Goal: Communication & Community: Answer question/provide support

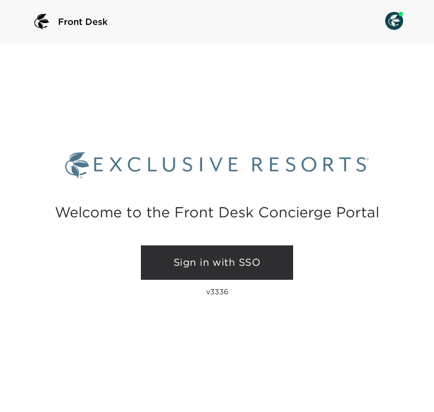
click at [231, 271] on link "Sign in with SSO" at bounding box center [217, 263] width 152 height 34
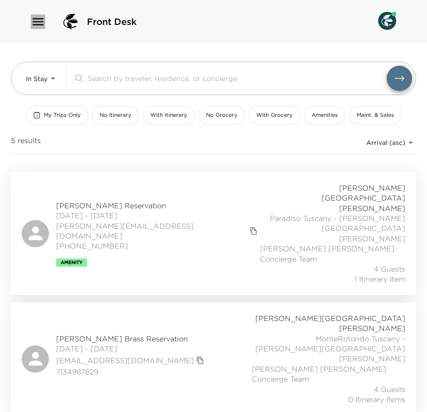
click at [40, 16] on icon "button" at bounding box center [38, 22] width 15 height 15
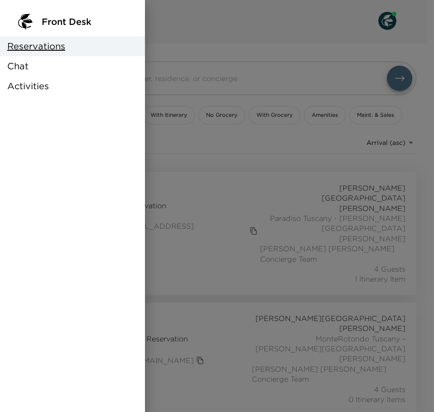
click at [38, 69] on div "Chat" at bounding box center [72, 66] width 145 height 20
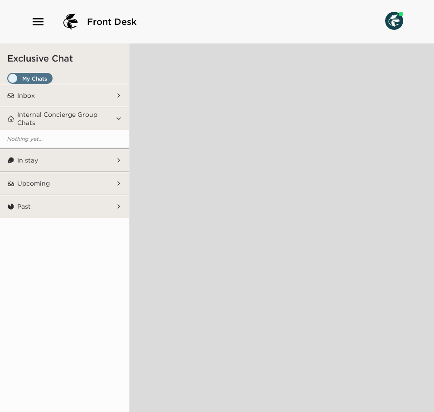
click at [30, 75] on span "Set all destinations" at bounding box center [29, 80] width 45 height 11
click at [9, 80] on input "Set all destinations" at bounding box center [9, 80] width 0 height 0
click at [84, 90] on button "Inbox" at bounding box center [66, 95] width 102 height 23
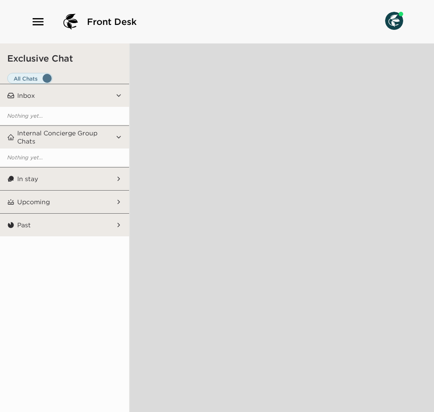
click at [398, 16] on img at bounding box center [394, 21] width 18 height 18
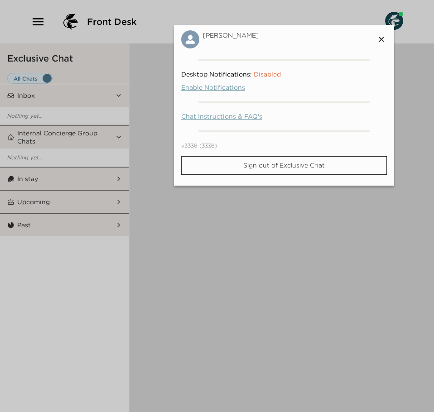
click at [398, 16] on div at bounding box center [217, 206] width 434 height 412
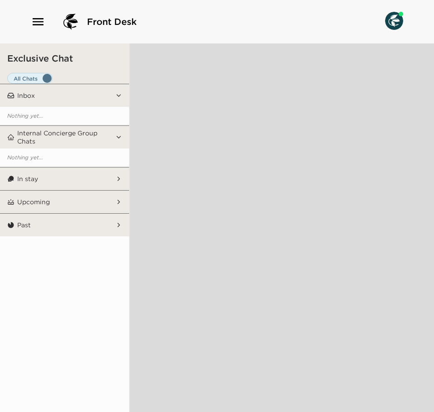
click at [57, 179] on button "In stay" at bounding box center [66, 179] width 102 height 23
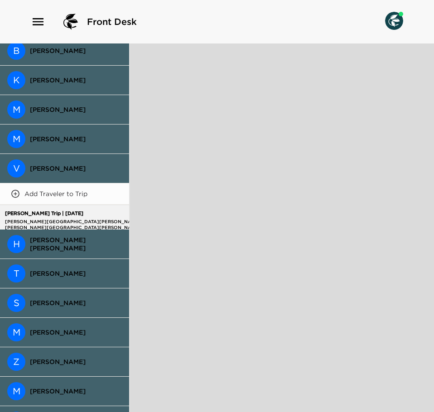
scroll to position [227, 0]
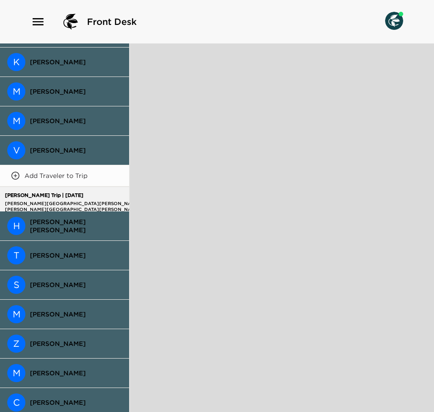
click at [66, 226] on span "[PERSON_NAME] [PERSON_NAME]" at bounding box center [76, 226] width 92 height 16
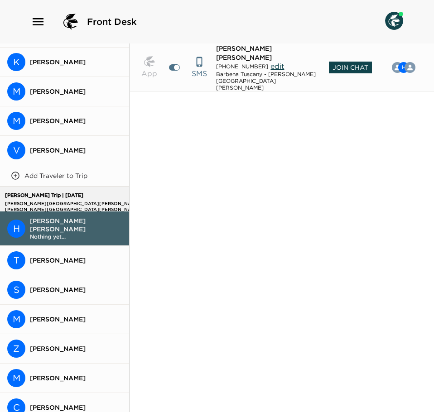
click at [346, 62] on span "Join Chat" at bounding box center [350, 68] width 43 height 12
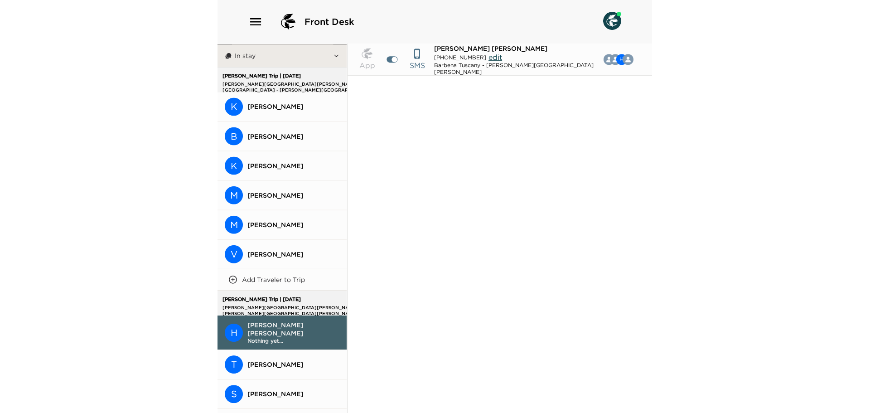
scroll to position [0, 0]
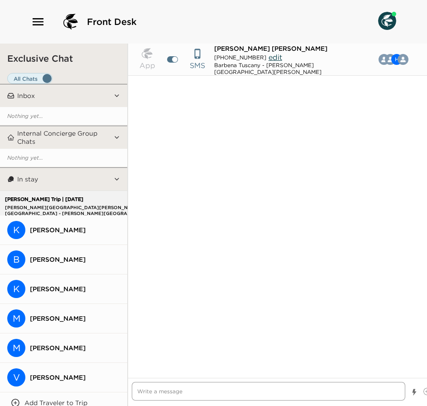
click at [223, 392] on textarea "Write a message" at bounding box center [269, 391] width 274 height 19
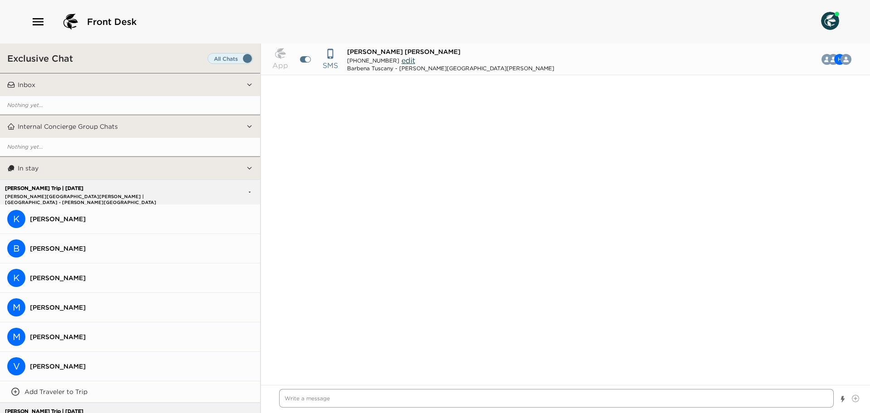
click at [329, 399] on textarea "Write a message" at bounding box center [556, 398] width 555 height 19
type textarea "x"
type textarea "B"
type textarea "x"
type textarea "Bu"
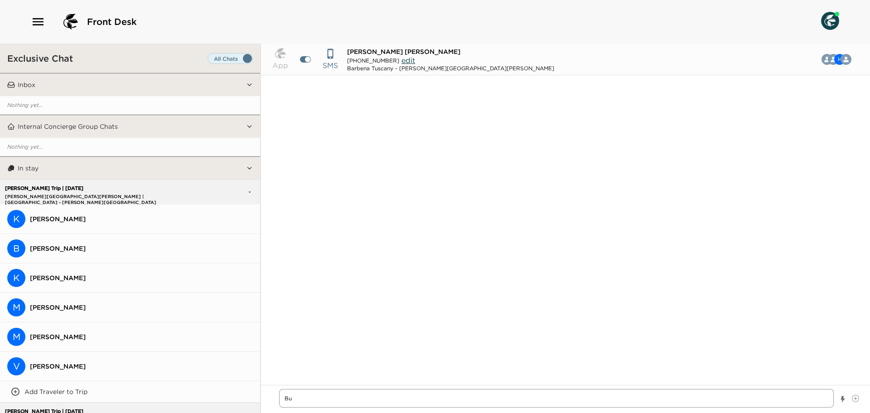
type textarea "x"
type textarea "Buo"
type textarea "x"
type textarea "Buon"
type textarea "x"
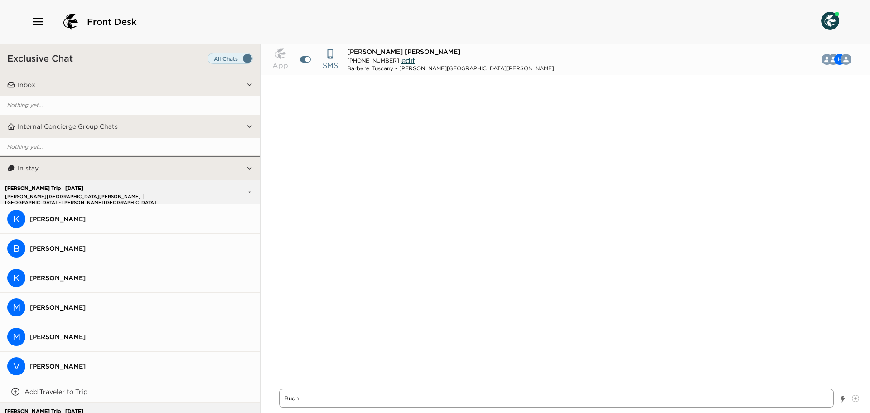
type textarea "Buong"
type textarea "x"
type textarea "Buongi"
type textarea "x"
type textarea "Buongio"
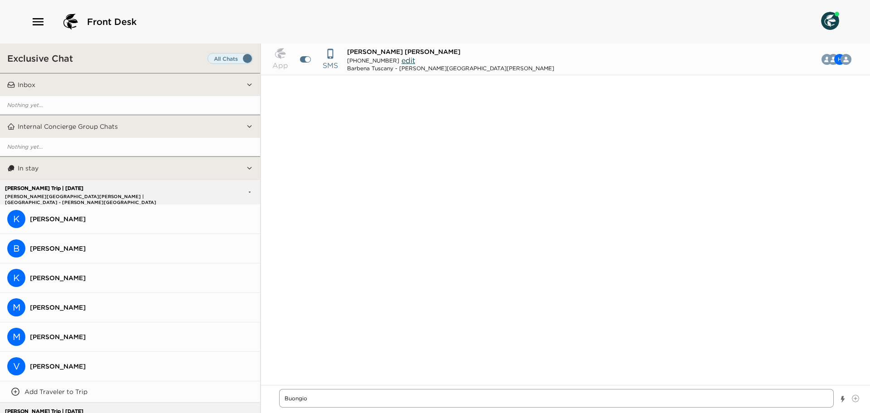
type textarea "x"
type textarea "Buongior"
type textarea "x"
type textarea "Buongiorn"
type textarea "x"
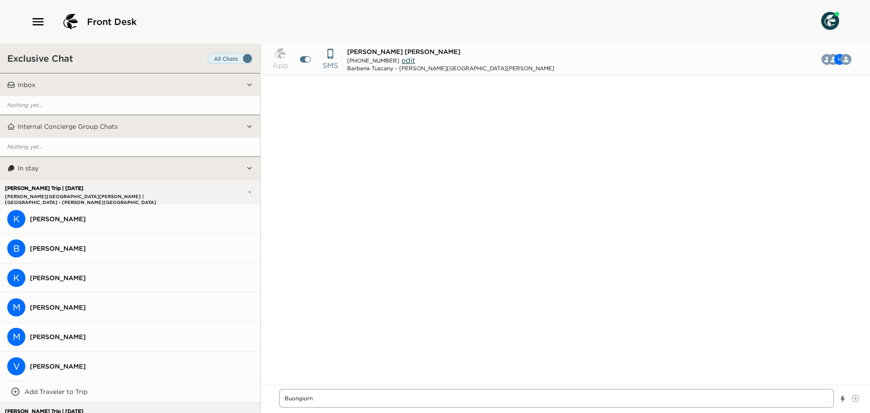
type textarea "Buongiorno"
type textarea "x"
type textarea "Buongiorno!"
type textarea "x"
type textarea "Buongiorno!"
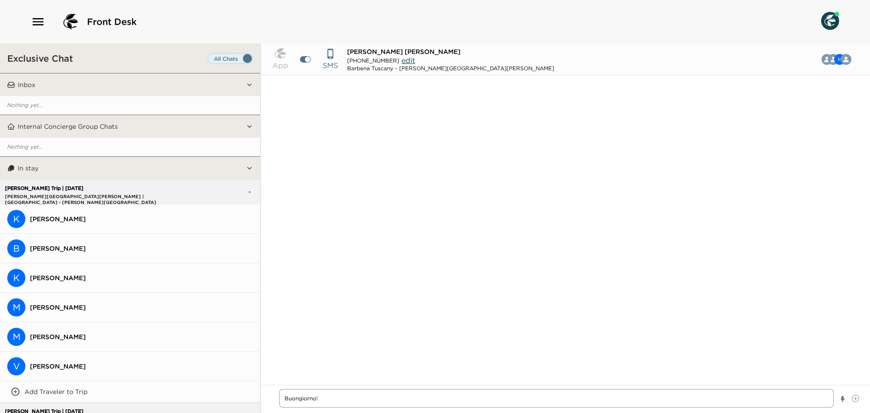
type textarea "x"
type textarea "Buongiorno! T"
type textarea "x"
type textarea "Buongiorno! Th"
type textarea "x"
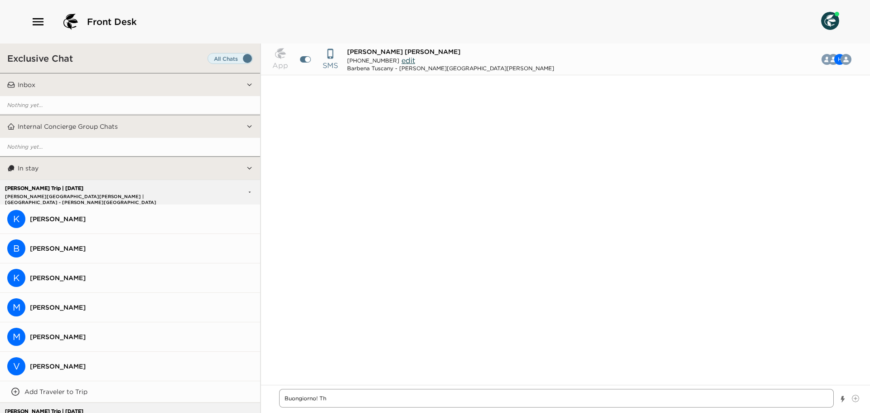
type textarea "Buongiorno! Thi"
type textarea "x"
type textarea "Buongiorno! This"
type textarea "x"
type textarea "Buongiorno! This"
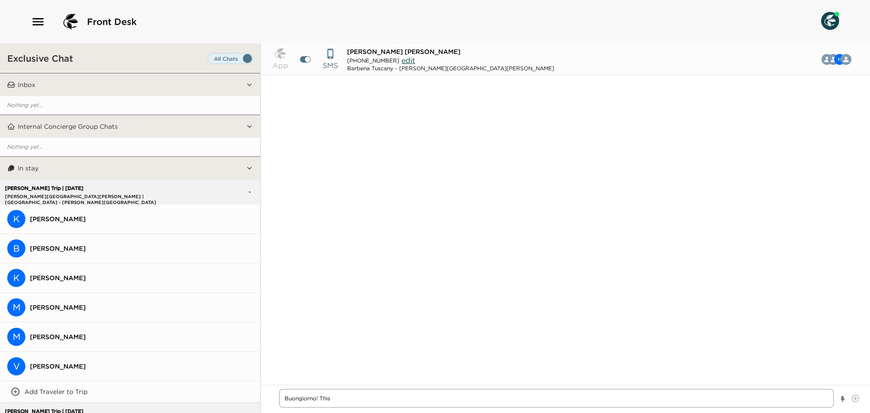
type textarea "x"
type textarea "Buongiorno! This i"
type textarea "x"
type textarea "Buongiorno! This is"
type textarea "x"
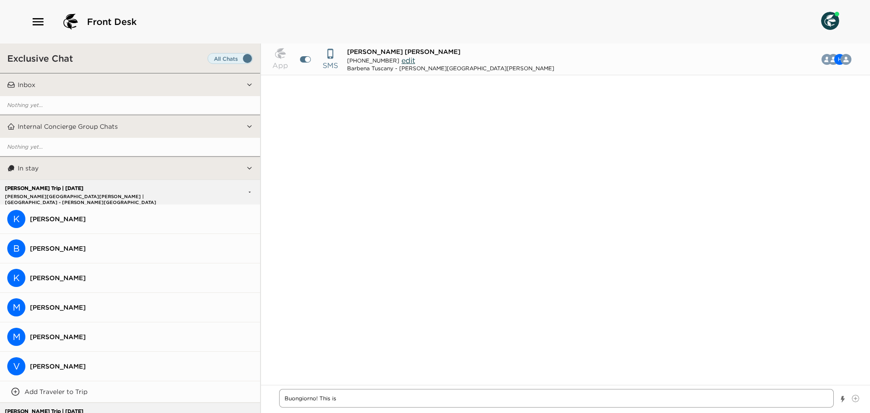
type textarea "Buongiorno! This is"
type textarea "x"
type textarea "Buongiorno! This is D"
type textarea "x"
type textarea "Buongiorno! This is Da"
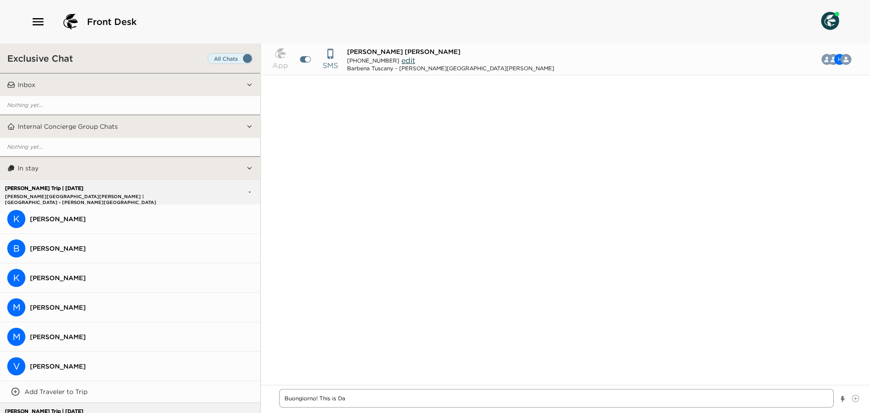
type textarea "x"
type textarea "Buongiorno! This is Dav"
type textarea "x"
type textarea "Buongiorno! This is Davi"
type textarea "x"
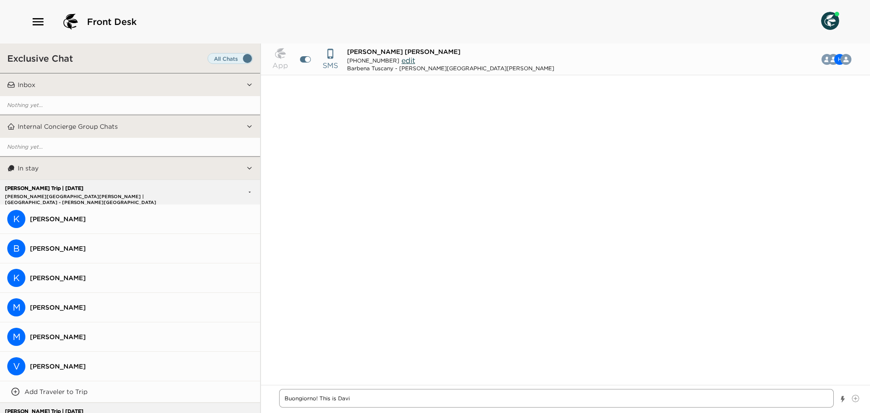
type textarea "Buongiorno! This is [PERSON_NAME]"
type textarea "x"
type textarea "Buongiorno! This is [PERSON_NAME]"
type textarea "x"
type textarea "Buongiorno! This is [PERSON_NAME]"
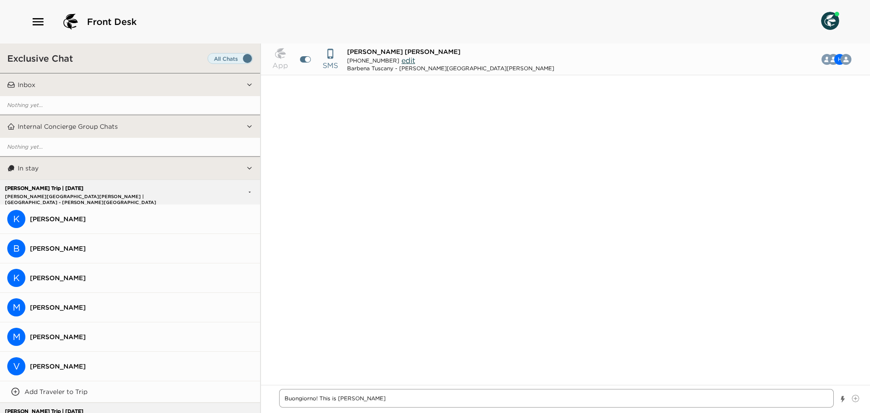
type textarea "x"
type textarea "Buongiorno! This is [PERSON_NAME]"
type textarea "x"
type textarea "Buongiorno! This is [PERSON_NAME] fr"
type textarea "x"
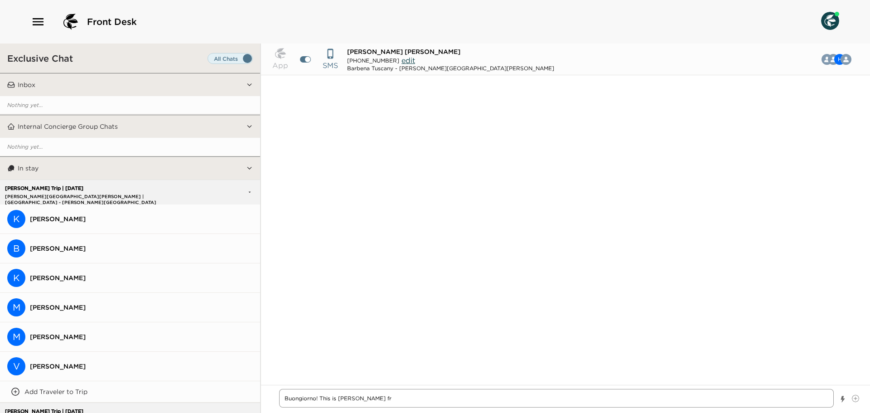
type textarea "Buongiorno! This is [PERSON_NAME]"
type textarea "x"
type textarea "Buongiorno! This is [PERSON_NAME] from"
type textarea "x"
type textarea "Buongiorno! This is [PERSON_NAME] from"
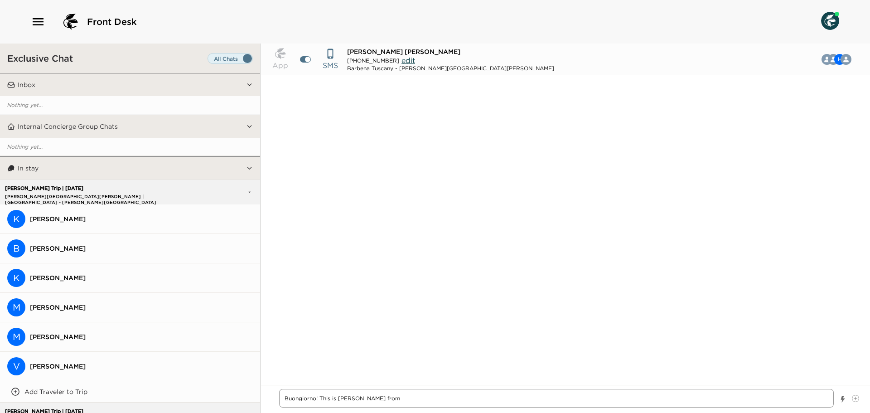
type textarea "x"
type textarea "Buongiorno! This is [PERSON_NAME] from t"
type textarea "x"
type textarea "Buongiorno! This is [PERSON_NAME] from th"
type textarea "x"
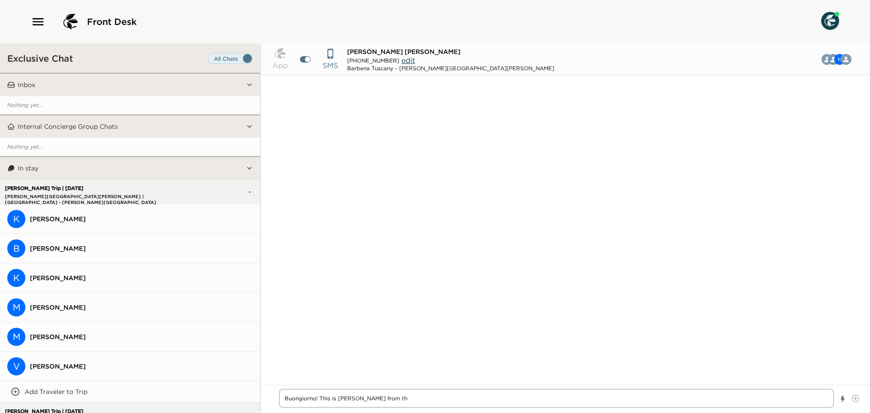
type textarea "Buongiorno! This is [PERSON_NAME] from the"
type textarea "x"
type textarea "Buongiorno! This is [PERSON_NAME] from the"
type textarea "x"
type textarea "Buongiorno! This is [PERSON_NAME] from the c"
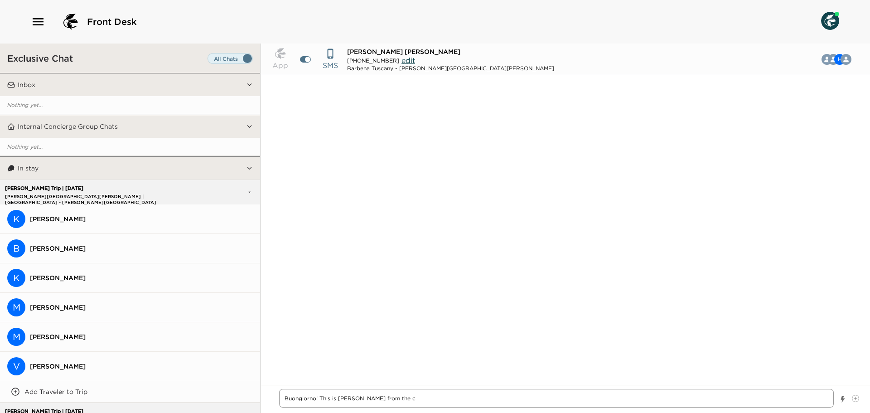
type textarea "x"
type textarea "Buongiorno! This is [PERSON_NAME] from the co"
type textarea "x"
type textarea "Buongiorno! This is [PERSON_NAME] from the con"
type textarea "x"
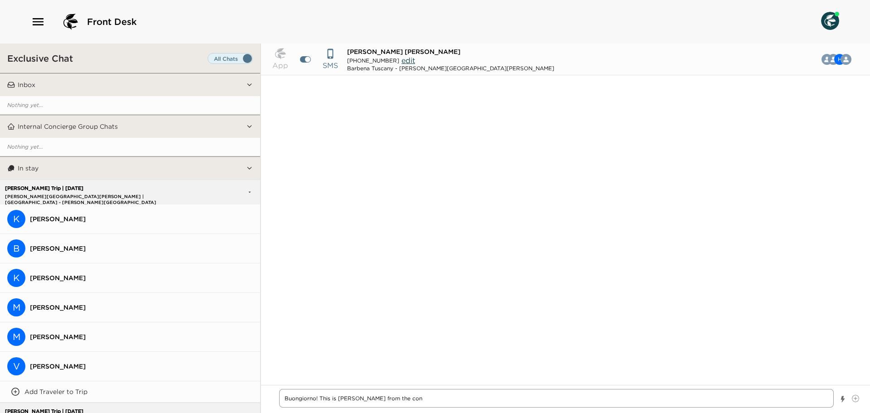
type textarea "Buongiorno! This is [PERSON_NAME] from the conc"
type textarea "x"
type textarea "Buongiorno! This is [PERSON_NAME] from the conci"
type textarea "x"
type textarea "Buongiorno! This is [PERSON_NAME] from the concie"
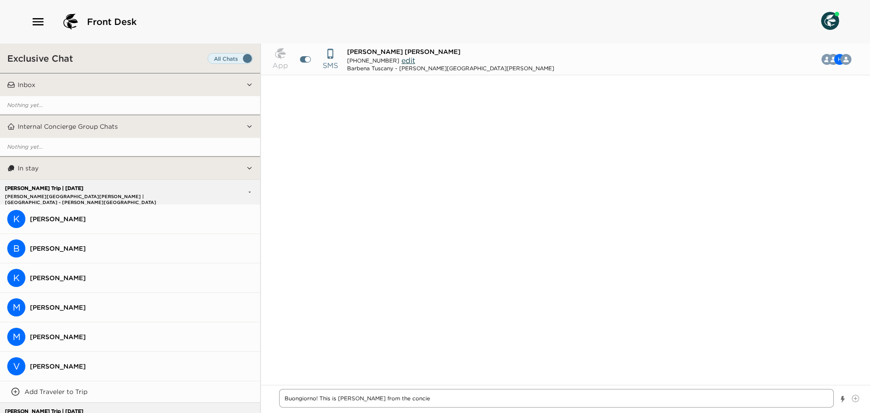
type textarea "x"
type textarea "Buongiorno! This is [PERSON_NAME] from the concier"
type textarea "x"
type textarea "Buongiorno! This is [PERSON_NAME] from the concierg"
type textarea "x"
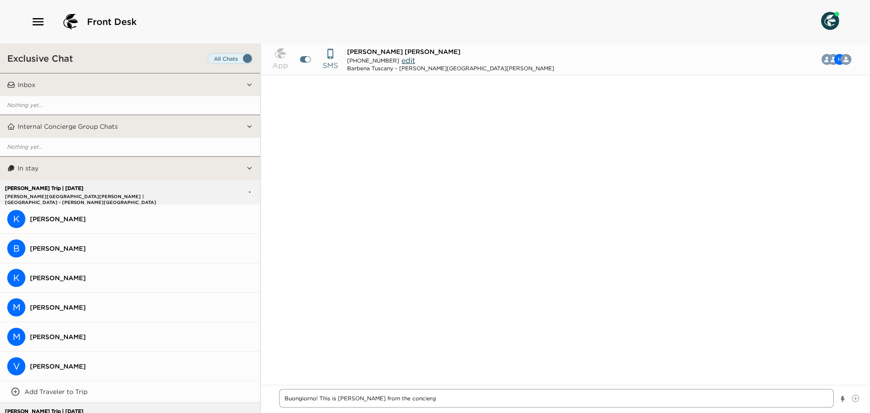
type textarea "Buongiorno! This is [PERSON_NAME] from the concierge"
type textarea "x"
type textarea "Buongiorno! This is [PERSON_NAME] from the concierge"
type textarea "x"
type textarea "Buongiorno! This is [PERSON_NAME] from the concierge o"
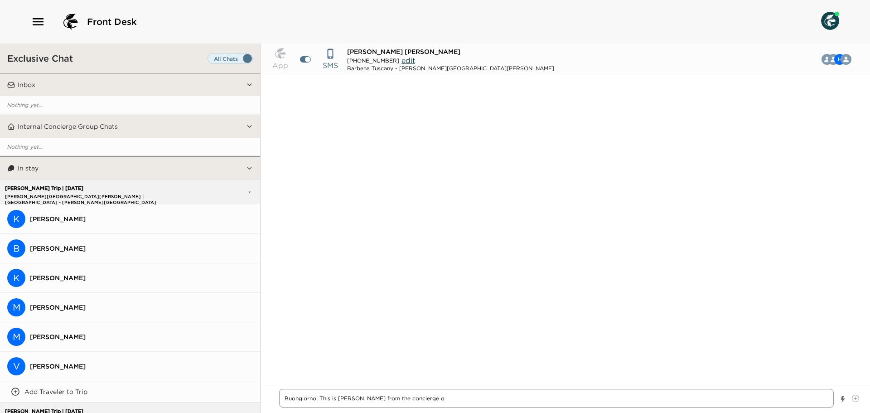
type textarea "x"
type textarea "Buongiorno! This is [PERSON_NAME] from the concierge of"
type textarea "x"
type textarea "Buongiorno! This is [PERSON_NAME] from the concierge off"
type textarea "x"
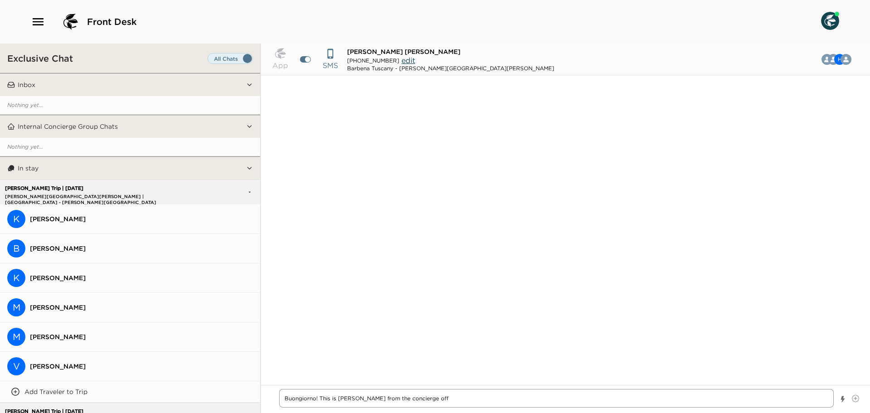
type textarea "Buongiorno! This is [PERSON_NAME] from the concierge offi"
type textarea "x"
type textarea "Buongiorno! This is [PERSON_NAME] from the concierge offic"
type textarea "x"
type textarea "Buongiorno! This is [PERSON_NAME] from the concierge office"
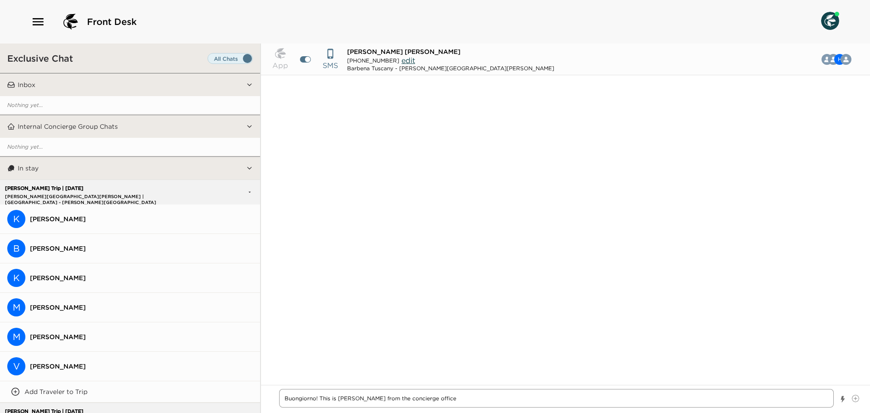
type textarea "x"
type textarea "Buongiorno! This is [PERSON_NAME] from the concierge office."
type textarea "x"
type textarea "Buongiorno! This is [PERSON_NAME] from the concierge office."
type textarea "x"
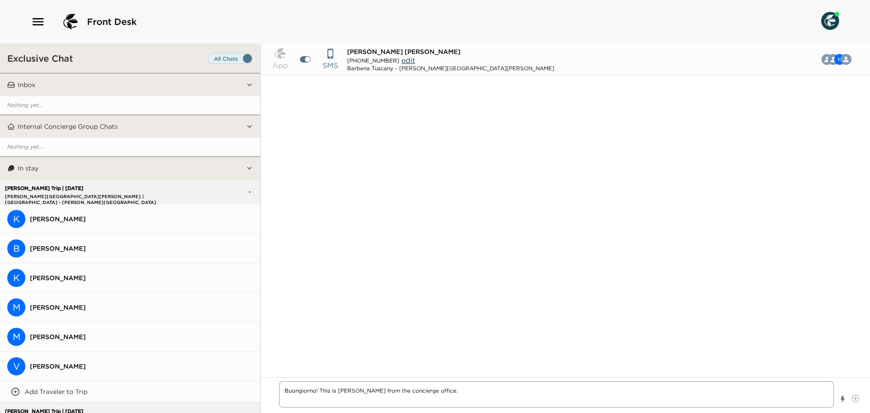
type textarea "Buongiorno! This is [PERSON_NAME] from the concierge office. I"
type textarea "x"
type textarea "Buongiorno! This is [PERSON_NAME] from the concierge office. I"
type textarea "x"
type textarea "Buongiorno! This is [PERSON_NAME] from the concierge office. I h"
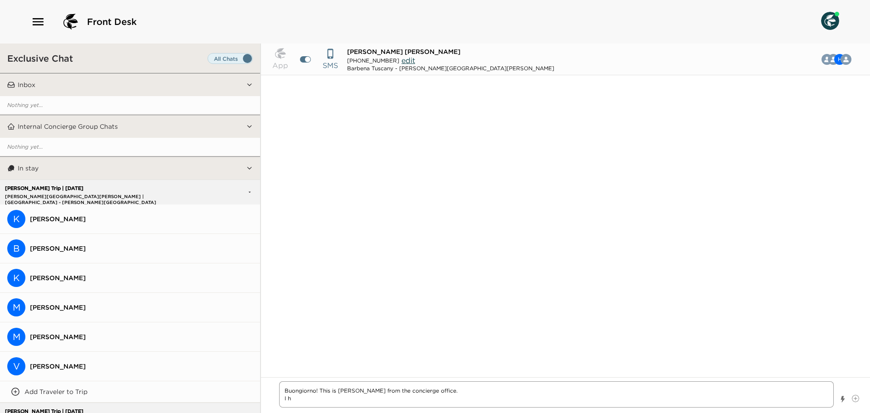
type textarea "x"
type textarea "Buongiorno! This is [PERSON_NAME] from the concierge office. I ho"
type textarea "x"
type textarea "Buongiorno! This is [PERSON_NAME] from the concierge office. I hoe"
type textarea "x"
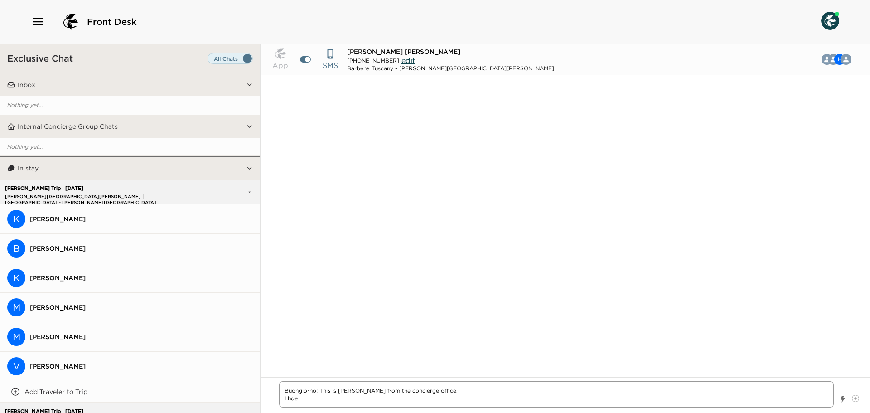
type textarea "Buongiorno! This is [PERSON_NAME] from the concierge office. I ho"
type textarea "x"
type textarea "Buongiorno! This is [PERSON_NAME] from the concierge office. I hop"
type textarea "x"
type textarea "Buongiorno! This is [PERSON_NAME] from the concierge office. I hope"
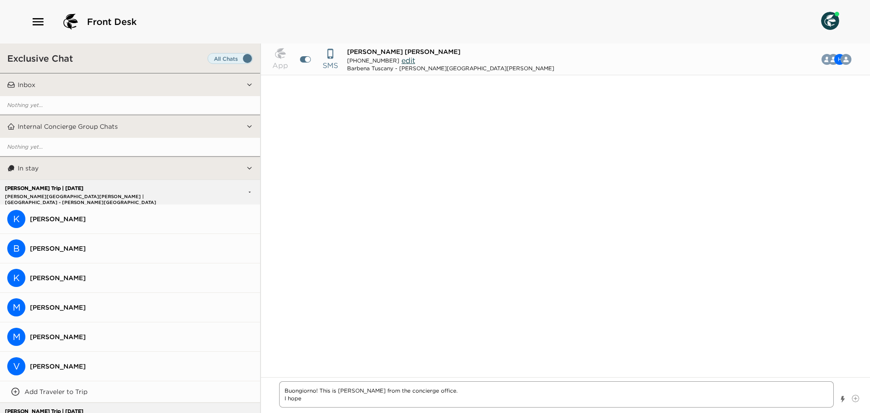
type textarea "x"
type textarea "Buongiorno! This is [PERSON_NAME] from the concierge office. I hope"
type textarea "x"
type textarea "Buongiorno! This is [PERSON_NAME] from the concierge office. I hope y"
type textarea "x"
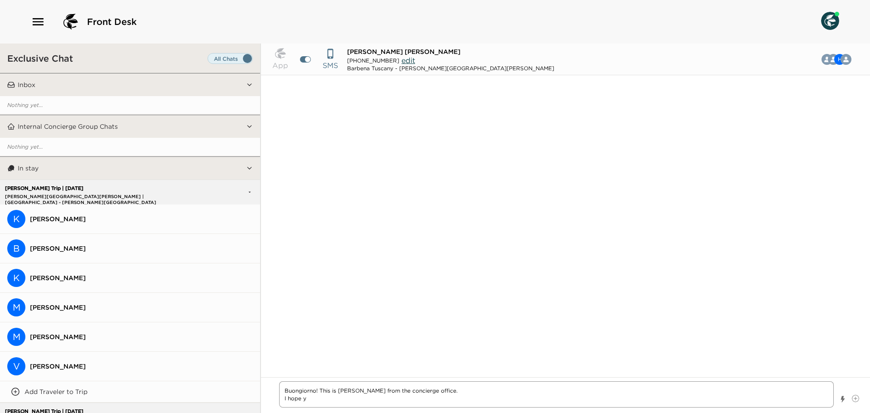
type textarea "Buongiorno! This is [PERSON_NAME] from the concierge office. I hope yo"
type textarea "x"
type textarea "Buongiorno! This is [PERSON_NAME] from the concierge office. I hope you"
type textarea "x"
type textarea "Buongiorno! This is [PERSON_NAME] from the concierge office. I hope you"
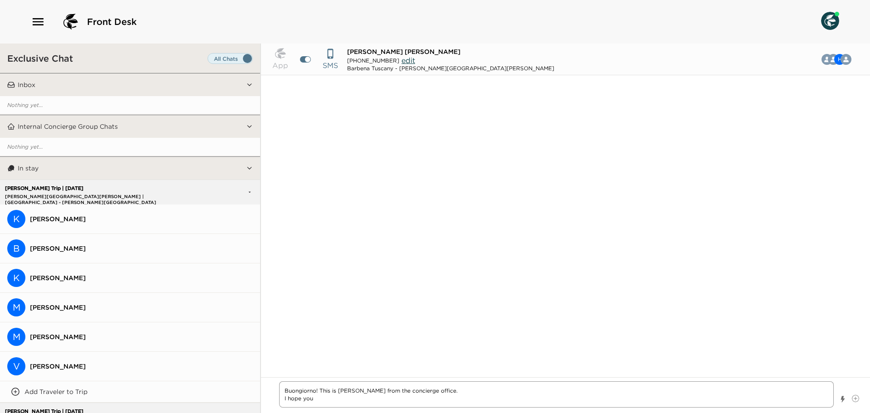
type textarea "x"
type textarea "Buongiorno! This is [PERSON_NAME] from the concierge office. I hope you h"
type textarea "x"
type textarea "Buongiorno! This is [PERSON_NAME] from the concierge office. I hope you ha"
type textarea "x"
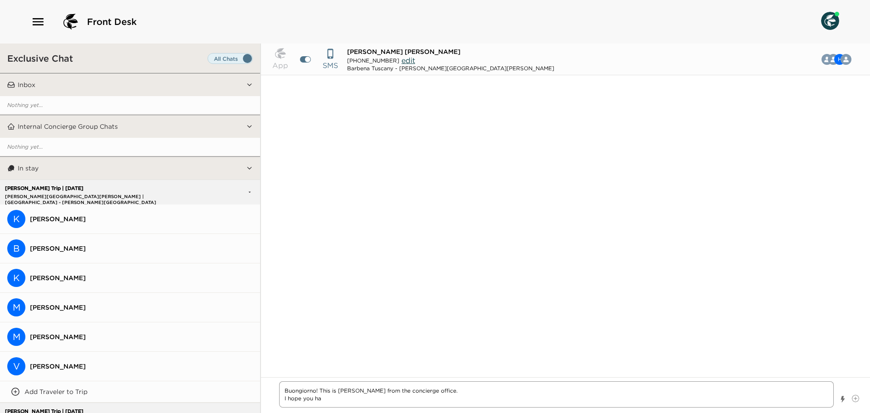
type textarea "Buongiorno! This is [PERSON_NAME] from the concierge office. I hope you hav"
type textarea "x"
type textarea "Buongiorno! This is [PERSON_NAME] from the concierge office. I hope you have"
type textarea "x"
type textarea "Buongiorno! This is [PERSON_NAME] from the concierge office. I hope you have"
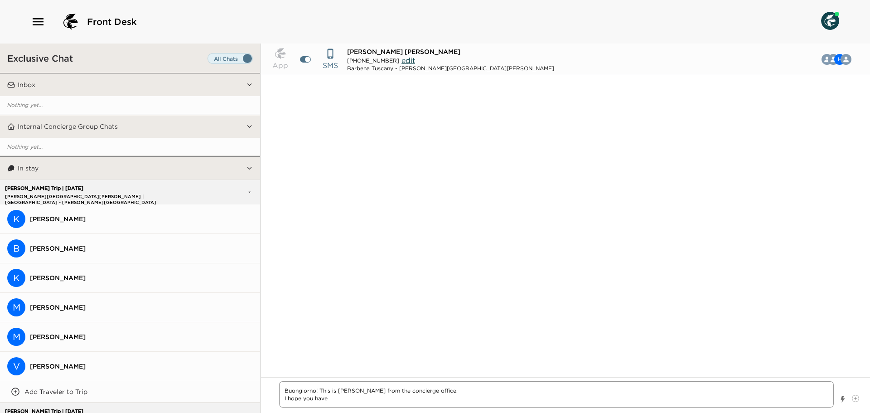
type textarea "x"
type textarea "Buongiorno! This is [PERSON_NAME] from the concierge office. I hope you have b"
type textarea "x"
type textarea "Buongiorno! This is [PERSON_NAME] from the concierge office. I hope you have be"
type textarea "x"
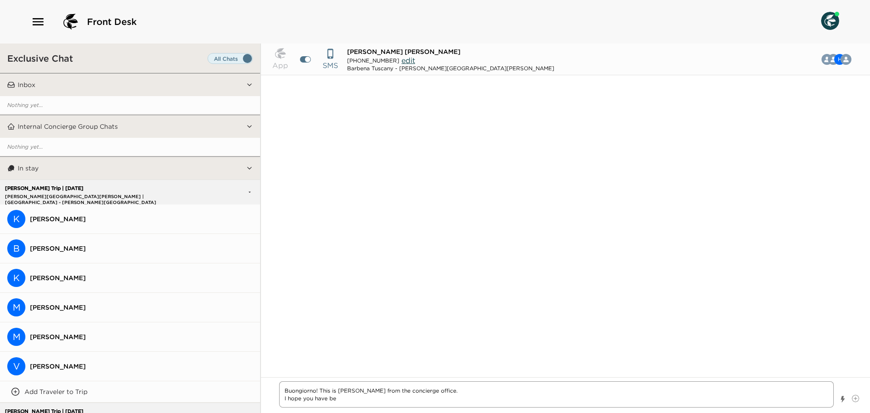
type textarea "Buongiorno! This is [PERSON_NAME] from the concierge office. I hope you have bee"
type textarea "x"
type textarea "Buongiorno! This is [PERSON_NAME] from the concierge office. I hope you have be…"
type textarea "x"
type textarea "Buongiorno! This is [PERSON_NAME] from the concierge office. I hope you have be…"
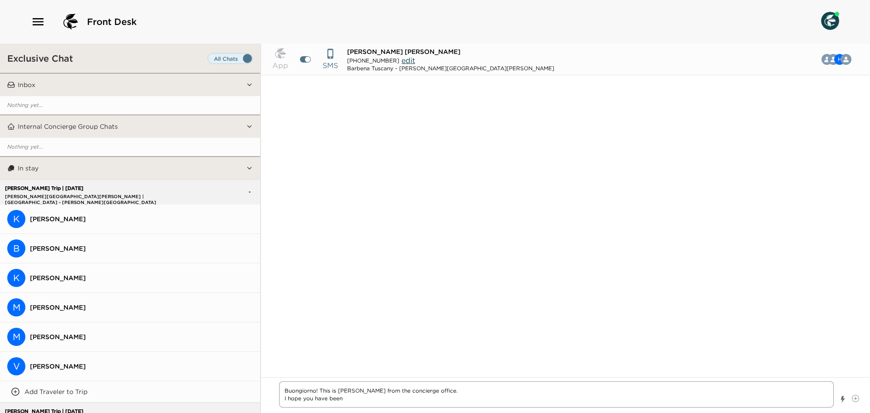
type textarea "x"
type textarea "Buongiorno! This is [PERSON_NAME] from the concierge office. I hope you have be…"
type textarea "x"
type textarea "Buongiorno! This is [PERSON_NAME] from the concierge office. I hope you have be…"
type textarea "x"
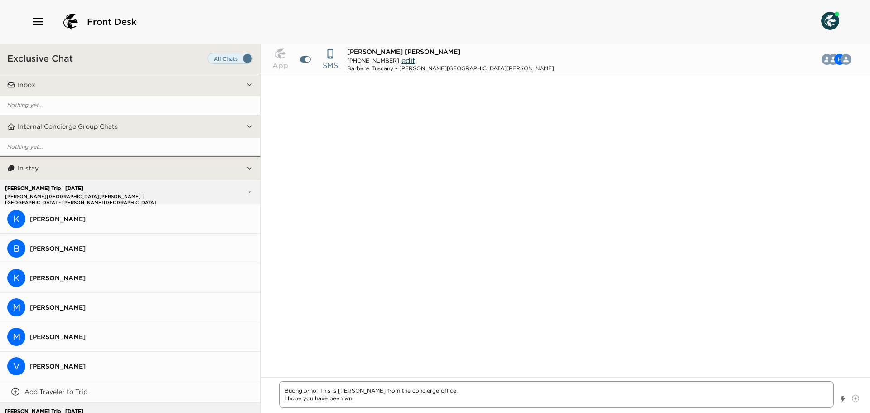
type textarea "Buongiorno! This is [PERSON_NAME] from the concierge office. I hope you have be…"
type textarea "x"
type textarea "Buongiorno! This is [PERSON_NAME] from the concierge office. I hope you have be…"
type textarea "x"
type textarea "Buongiorno! This is [PERSON_NAME] from the concierge office. I hope you have be…"
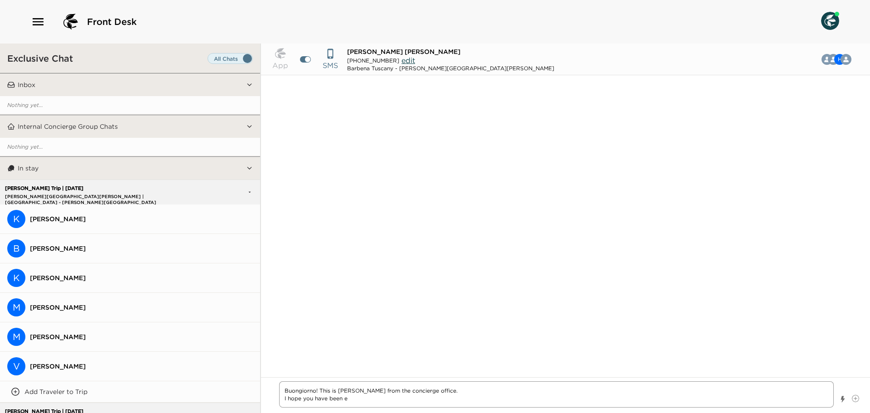
type textarea "x"
type textarea "Buongiorno! This is [PERSON_NAME] from the concierge office. I hope you have be…"
type textarea "x"
type textarea "Buongiorno! This is [PERSON_NAME] from the concierge office. I hope you have be…"
type textarea "x"
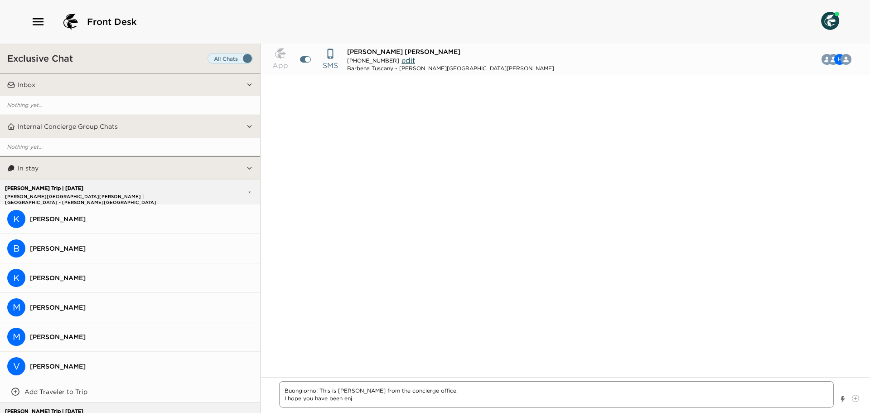
type textarea "Buongiorno! This is [PERSON_NAME] from the concierge office. I hope you have be…"
type textarea "x"
type textarea "Buongiorno! This is [PERSON_NAME] from the concierge office. I hope you have be…"
type textarea "x"
type textarea "Buongiorno! This is [PERSON_NAME] from the concierge office. I hope you have be…"
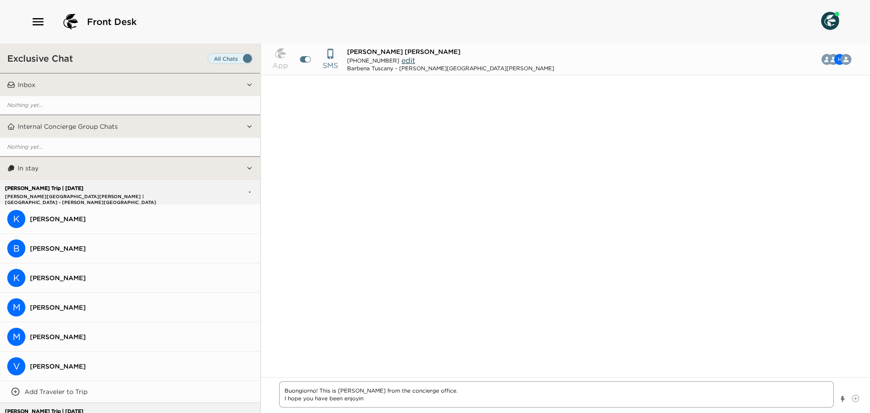
type textarea "x"
type textarea "Buongiorno! This is [PERSON_NAME] from the concierge office. I hope you have be…"
type textarea "x"
type textarea "Buongiorno! This is [PERSON_NAME] from the concierge office. I hope you have be…"
type textarea "x"
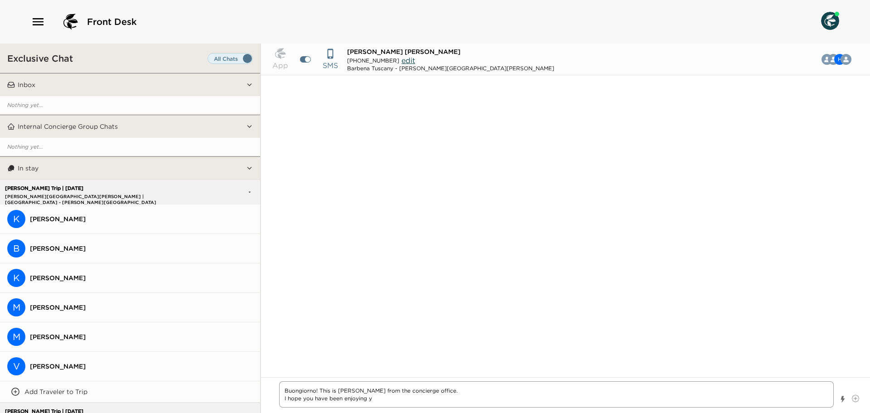
type textarea "Buongiorno! This is [PERSON_NAME] from the concierge office. I hope you have be…"
type textarea "x"
type textarea "Buongiorno! This is [PERSON_NAME] from the concierge office. I hope you have be…"
type textarea "x"
type textarea "Buongiorno! This is [PERSON_NAME] from the concierge office. I hope you have be…"
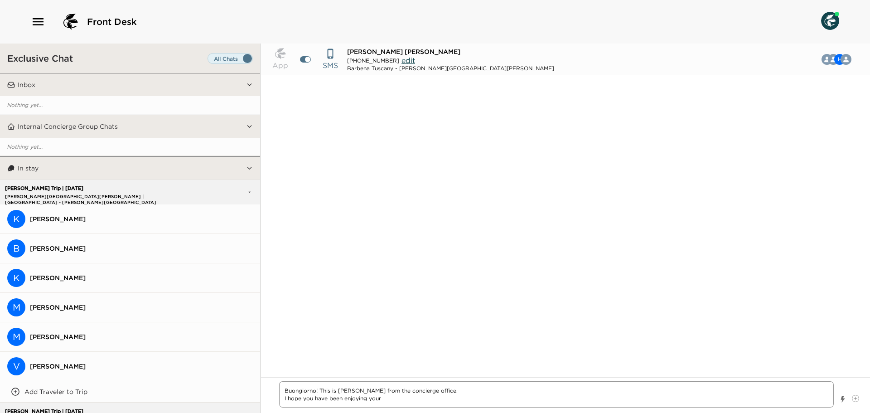
type textarea "x"
type textarea "Buongiorno! This is [PERSON_NAME] from the concierge office. I hope you have be…"
type textarea "x"
type textarea "Buongiorno! This is [PERSON_NAME] from the concierge office. I hope you have be…"
type textarea "x"
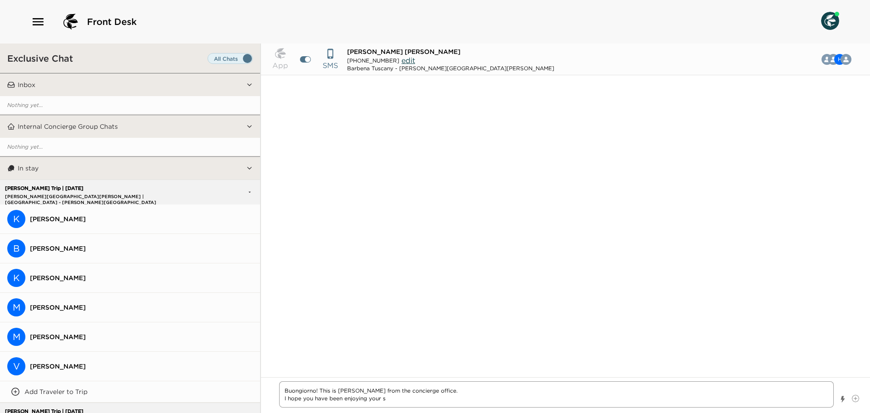
type textarea "Buongiorno! This is [PERSON_NAME] from the concierge office. I hope you have be…"
type textarea "x"
type textarea "Buongiorno! This is [PERSON_NAME] from the concierge office. I hope you have be…"
type textarea "x"
type textarea "Buongiorno! This is [PERSON_NAME] from the concierge office. I hope you have be…"
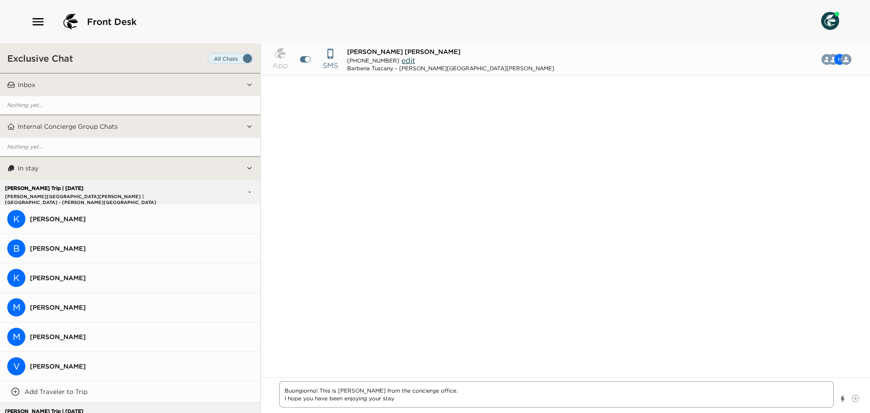
type textarea "x"
type textarea "Buongiorno! This is [PERSON_NAME] from the concierge office. I hope you have be…"
type textarea "x"
type textarea "Buongiorno! This is [PERSON_NAME] from the concierge office. I hope you have be…"
type textarea "x"
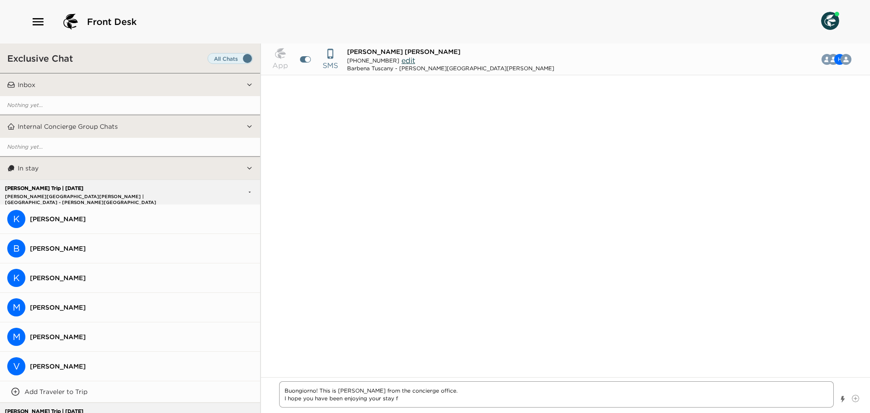
type textarea "Buongiorno! This is [PERSON_NAME] from the concierge office. I hope you have be…"
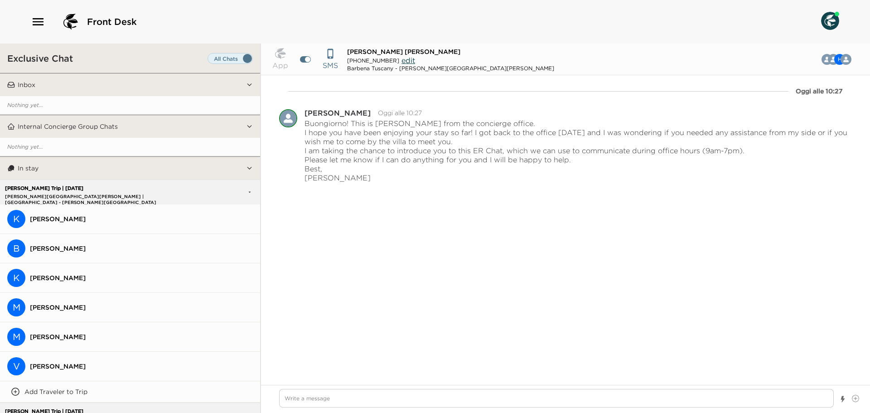
click at [134, 214] on button "K [PERSON_NAME]" at bounding box center [130, 218] width 260 height 29
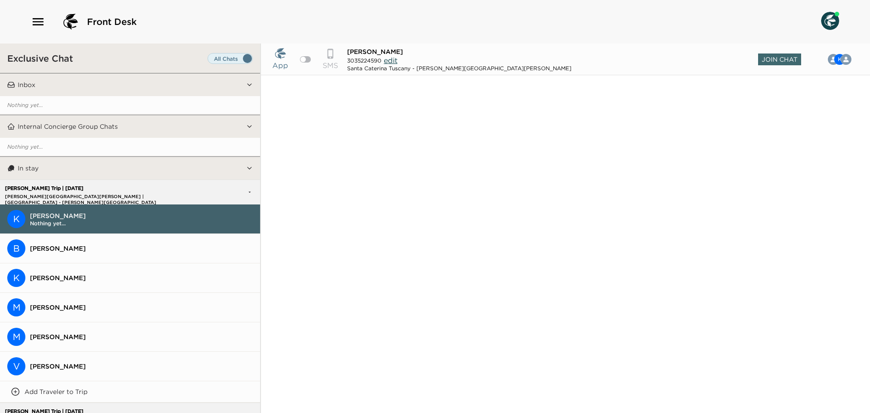
click at [128, 242] on button "B [PERSON_NAME]" at bounding box center [130, 248] width 260 height 29
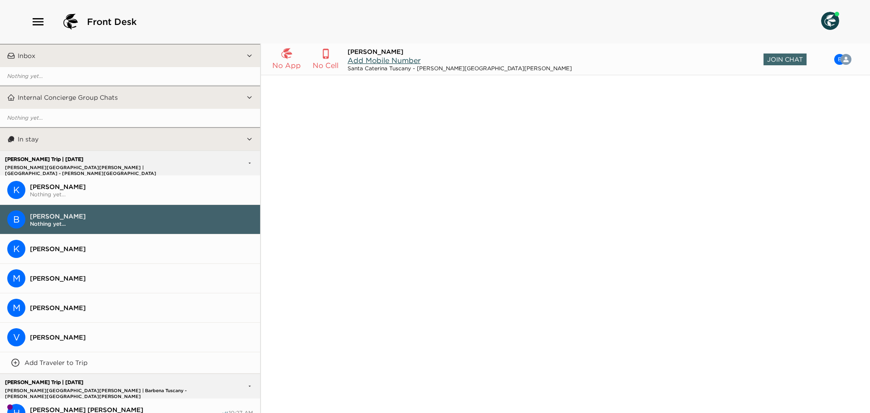
scroll to position [45, 0]
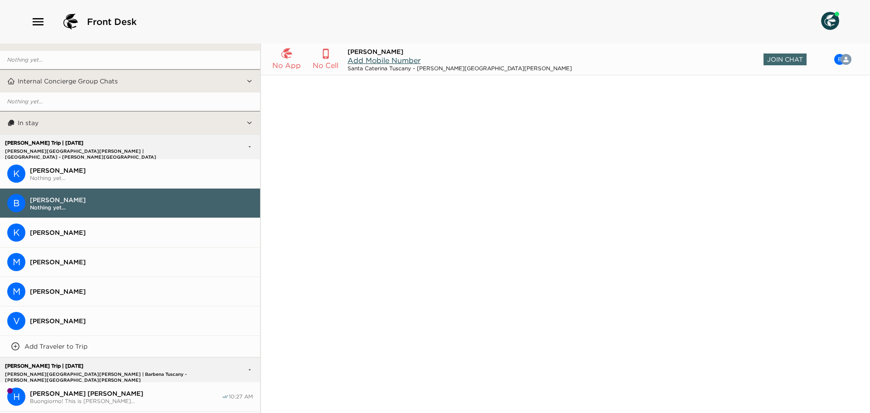
click at [129, 241] on button "K [PERSON_NAME]" at bounding box center [130, 232] width 260 height 29
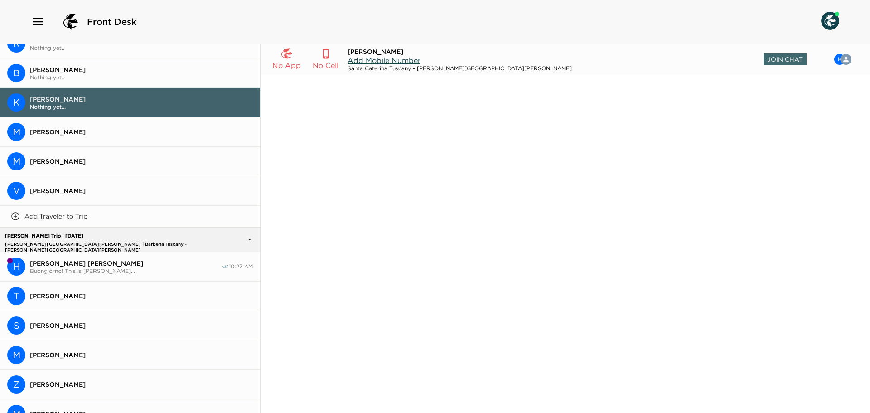
scroll to position [227, 0]
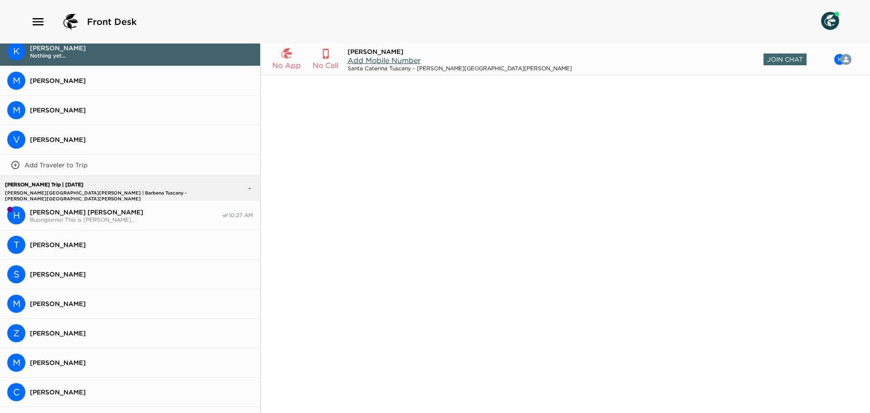
click at [131, 216] on span "Buongiorno! This is [PERSON_NAME]..." at bounding box center [126, 219] width 192 height 7
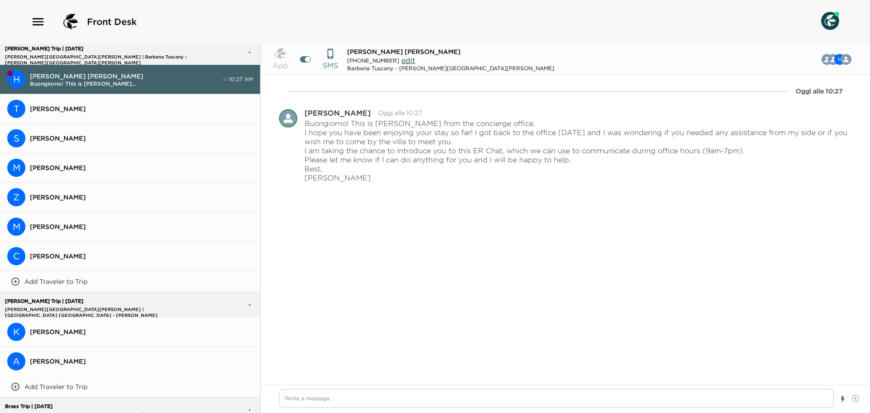
scroll to position [544, 0]
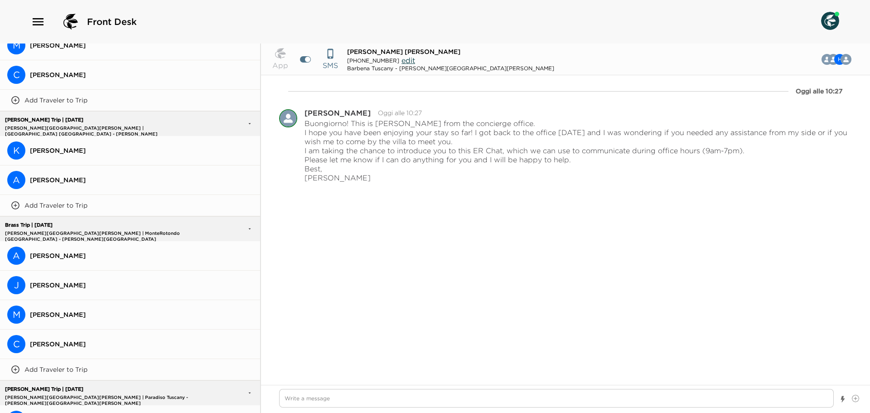
click at [114, 150] on span "[PERSON_NAME]" at bounding box center [141, 150] width 223 height 8
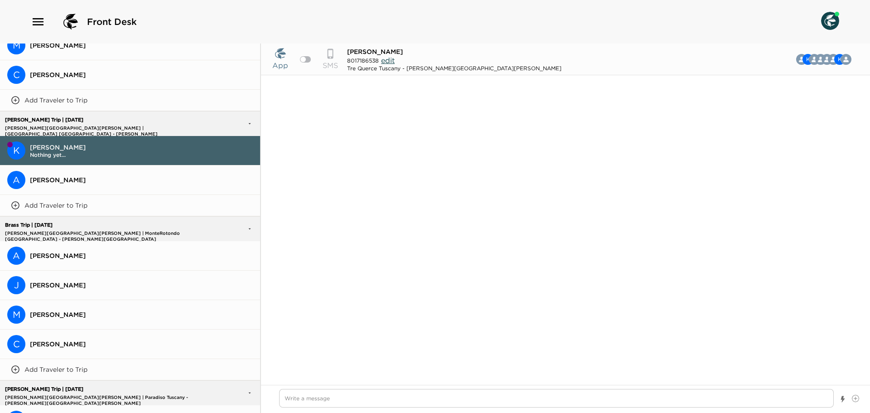
scroll to position [675, 0]
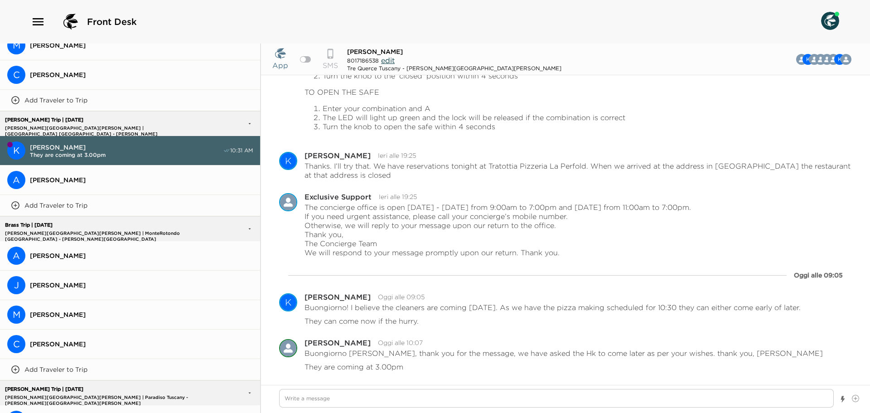
click at [120, 170] on button "A [PERSON_NAME]" at bounding box center [130, 179] width 260 height 29
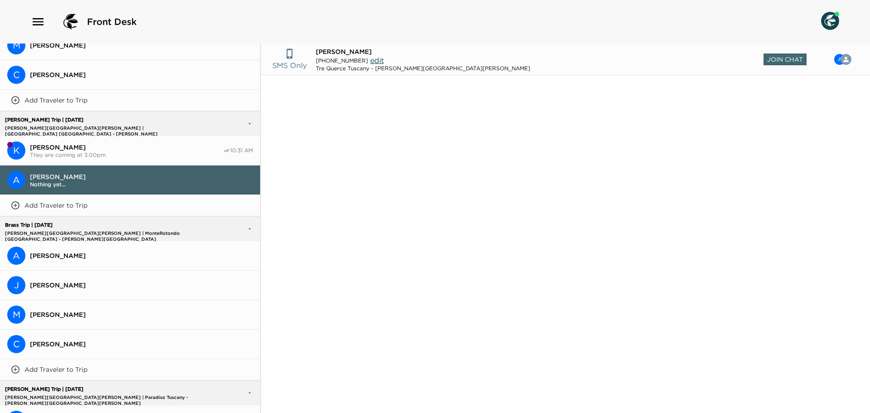
click at [130, 151] on span "They are coming at 3.00pm" at bounding box center [126, 154] width 193 height 7
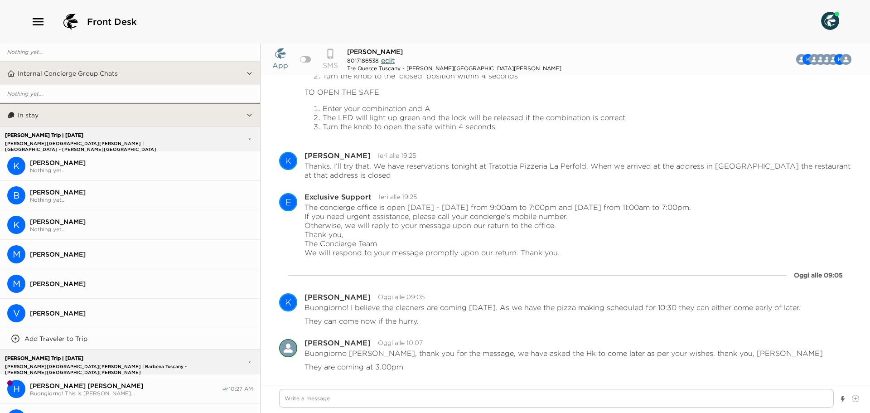
scroll to position [0, 0]
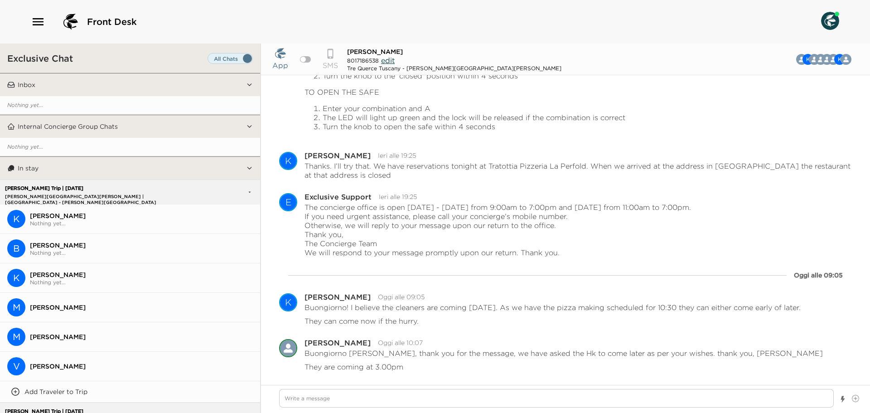
click at [230, 88] on button "Inbox" at bounding box center [130, 84] width 231 height 23
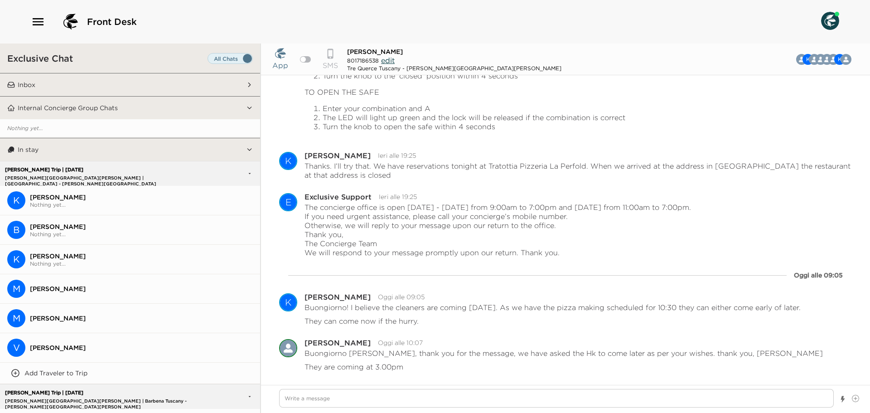
click at [230, 88] on button "Inbox" at bounding box center [130, 84] width 231 height 23
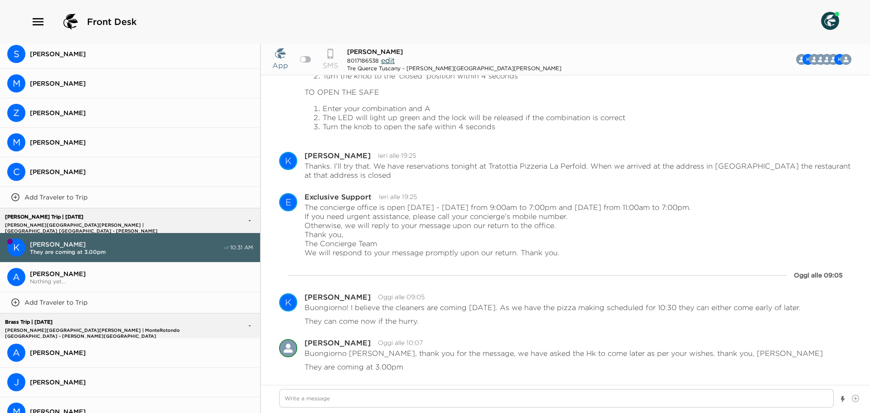
scroll to position [635, 0]
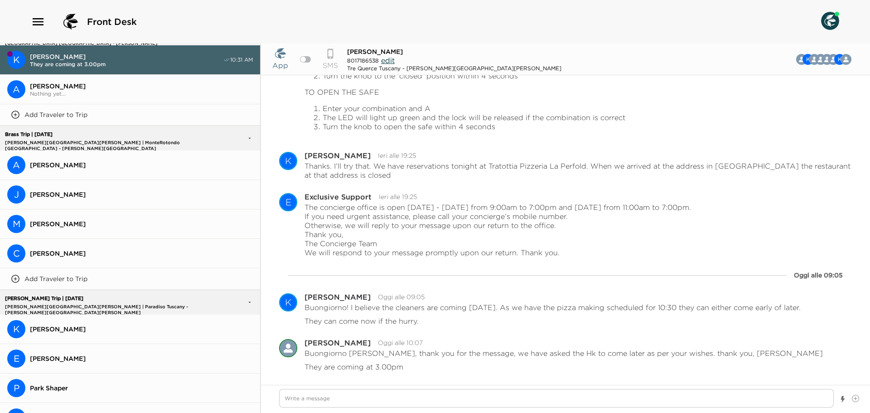
click at [177, 166] on button "A [PERSON_NAME]" at bounding box center [130, 164] width 260 height 29
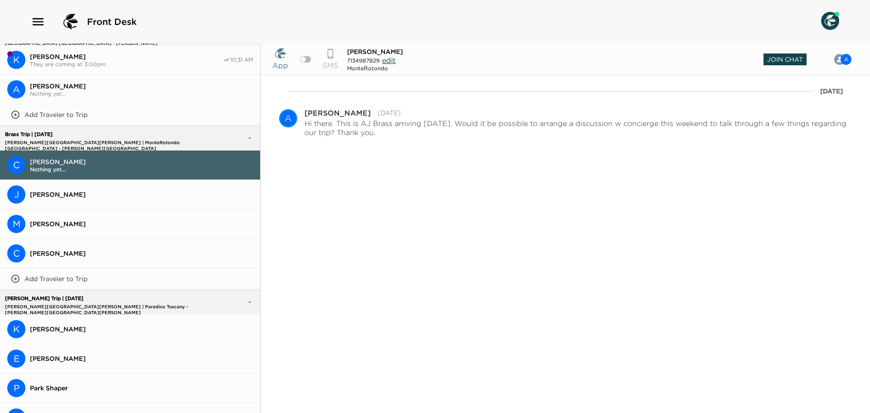
click at [434, 57] on span "Join Chat" at bounding box center [785, 59] width 43 height 12
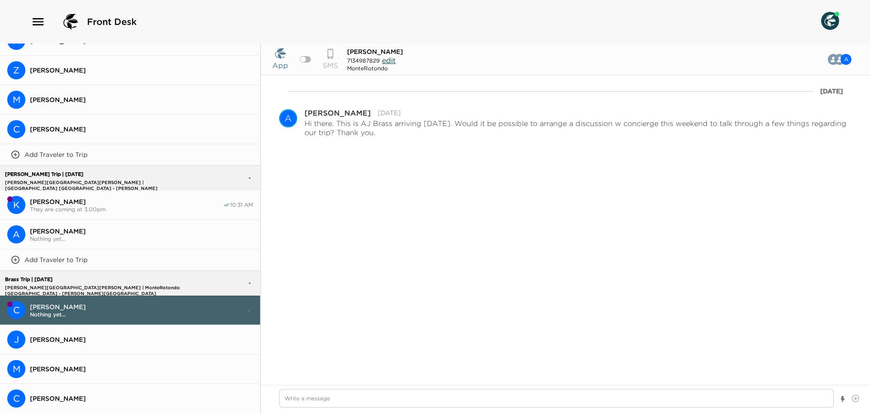
scroll to position [772, 0]
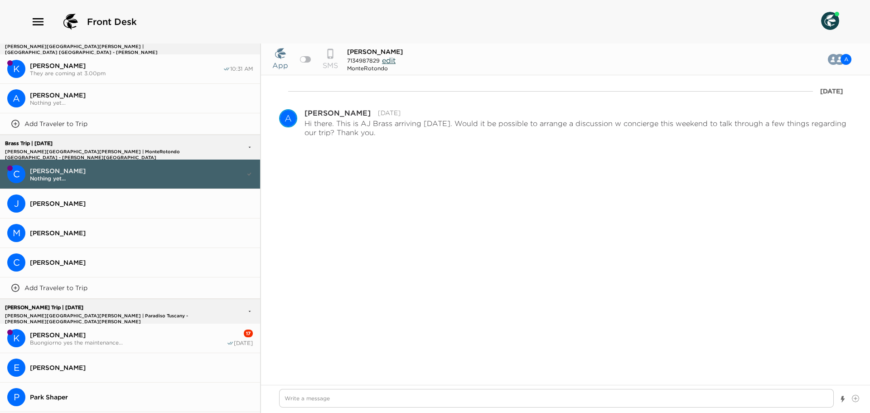
click at [106, 324] on button "K [PERSON_NAME] [PERSON_NAME] yes the maintenance... 17 [DATE]" at bounding box center [130, 338] width 260 height 29
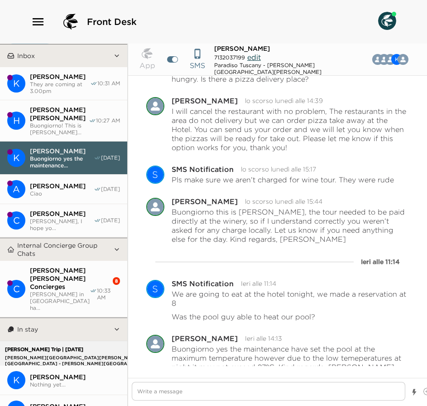
scroll to position [0, 0]
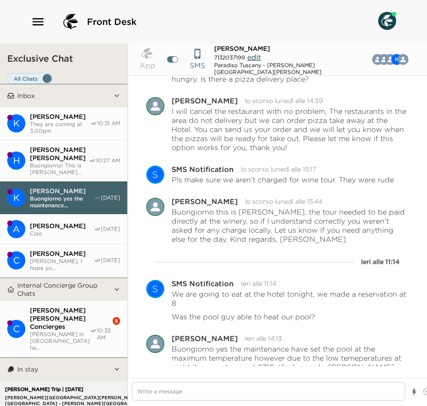
click at [57, 316] on span "[PERSON_NAME] [PERSON_NAME] Concierges" at bounding box center [60, 318] width 60 height 24
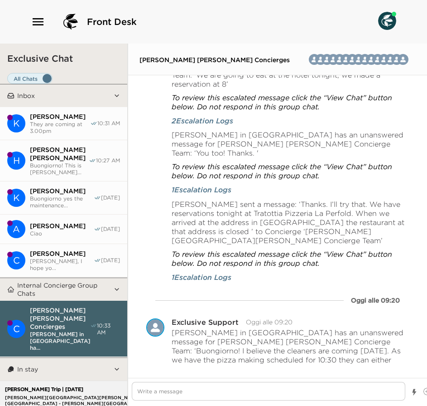
click at [57, 130] on span "They are coming at 3.00pm" at bounding box center [60, 128] width 60 height 14
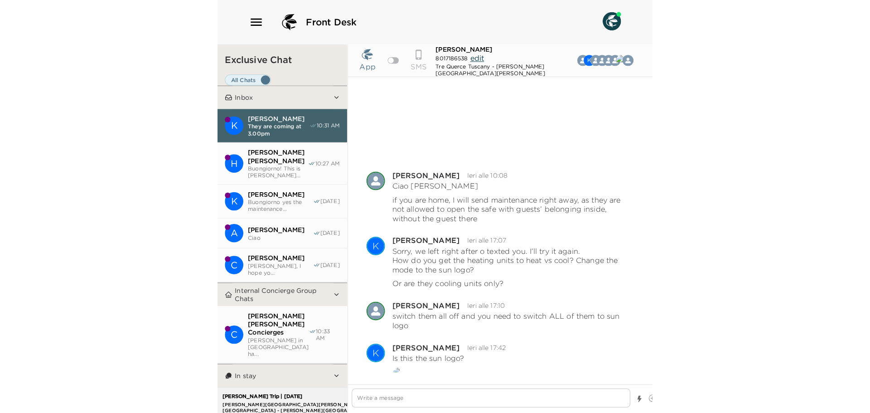
scroll to position [920, 0]
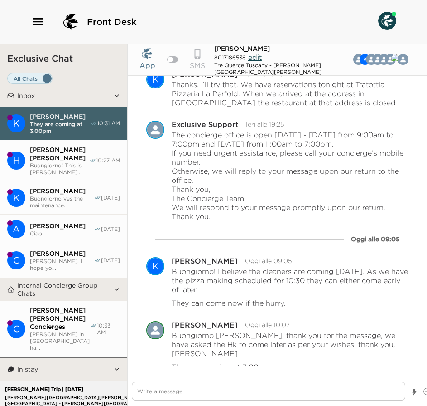
click at [62, 162] on span "Buongiorno! This is [PERSON_NAME]..." at bounding box center [59, 169] width 59 height 14
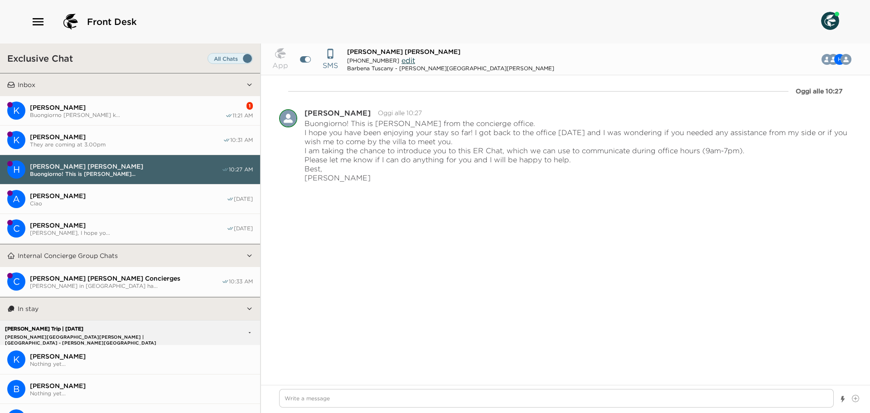
click at [107, 123] on button "K [PERSON_NAME] [PERSON_NAME] [PERSON_NAME] k... 1 11:21 AM" at bounding box center [130, 110] width 260 height 29
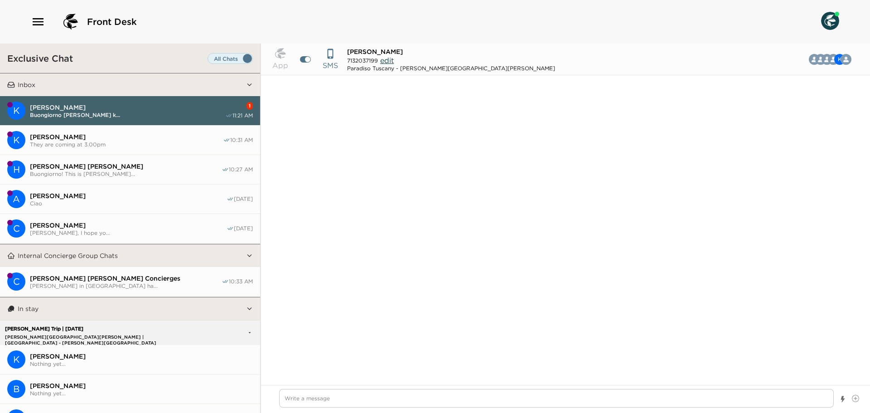
scroll to position [5559, 0]
